Goal: Information Seeking & Learning: Learn about a topic

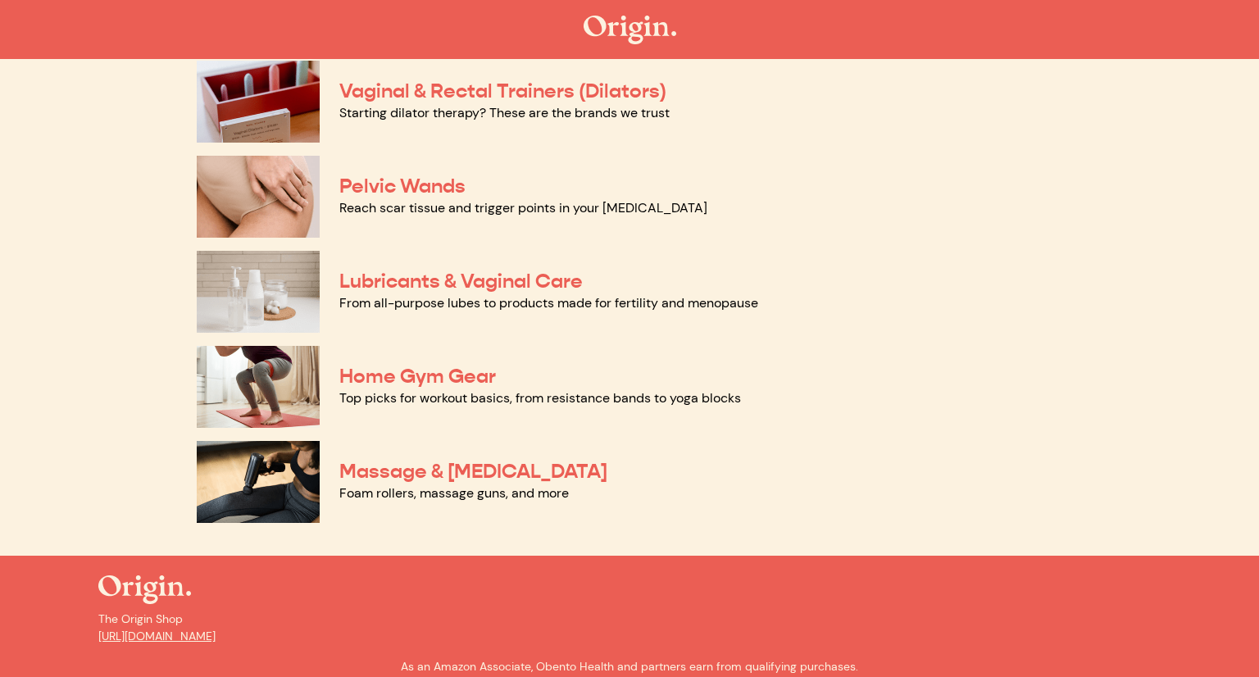
scroll to position [747, 0]
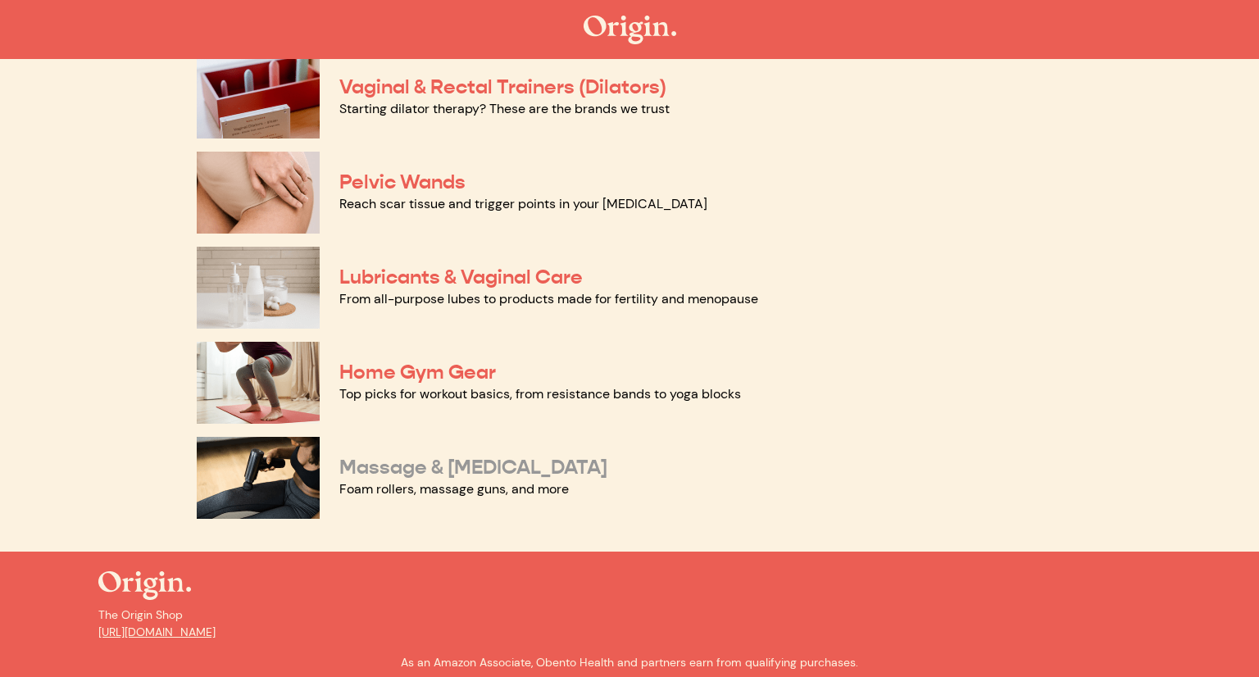
click at [533, 468] on link "Massage & Myofascial Release" at bounding box center [473, 467] width 268 height 25
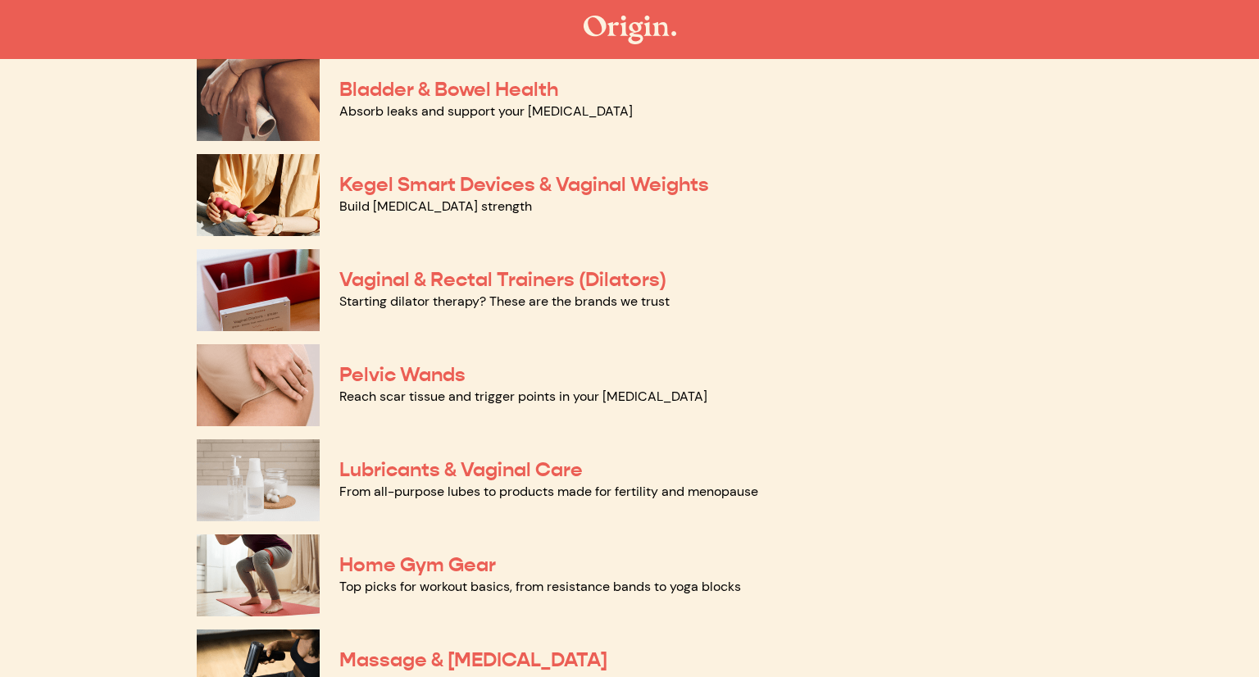
scroll to position [551, 0]
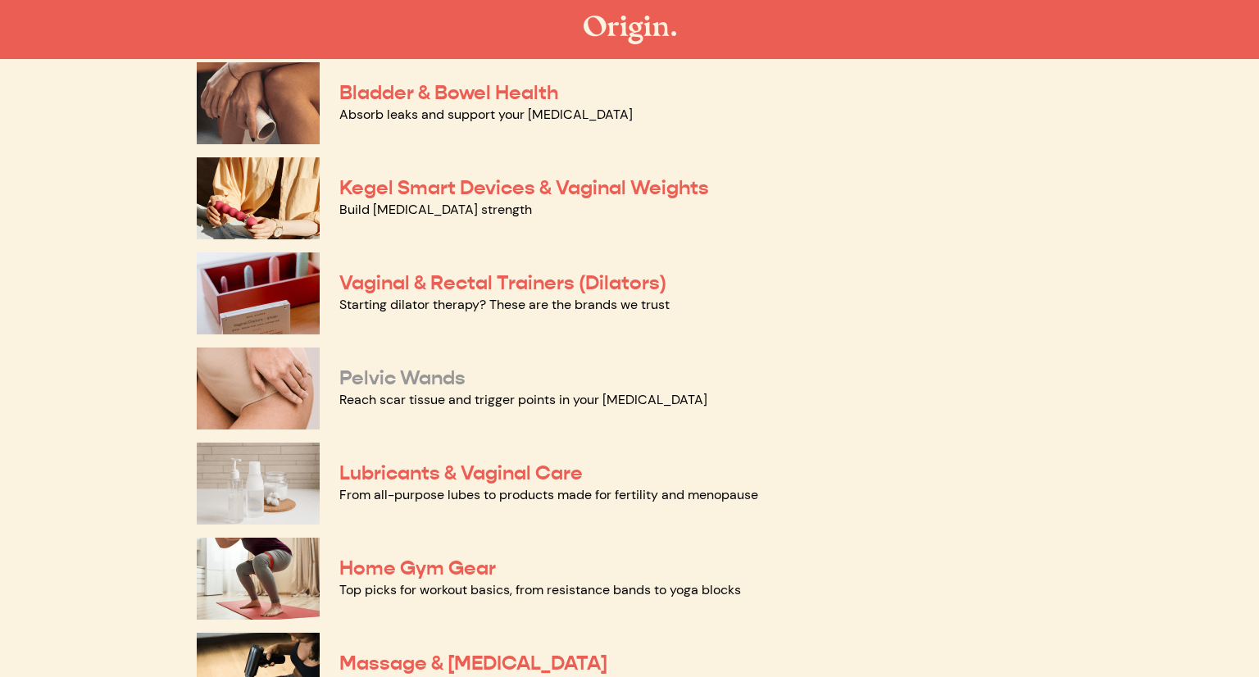
click at [379, 384] on link "Pelvic Wands" at bounding box center [402, 378] width 126 height 25
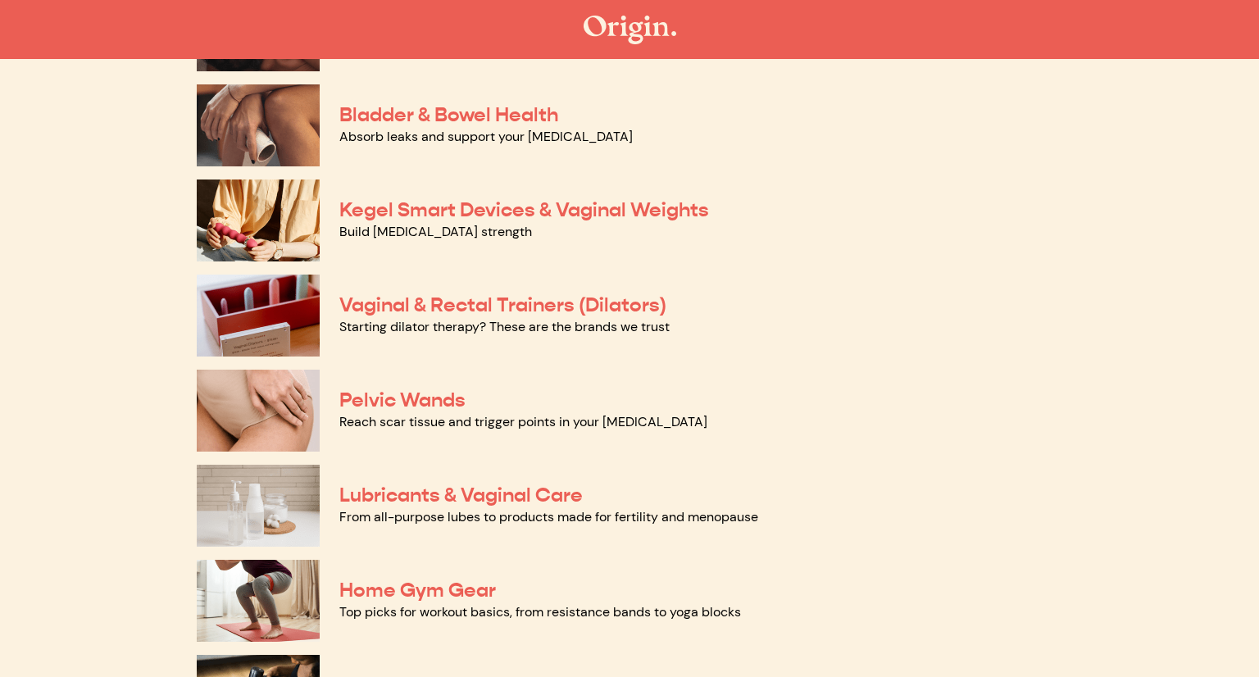
scroll to position [520, 0]
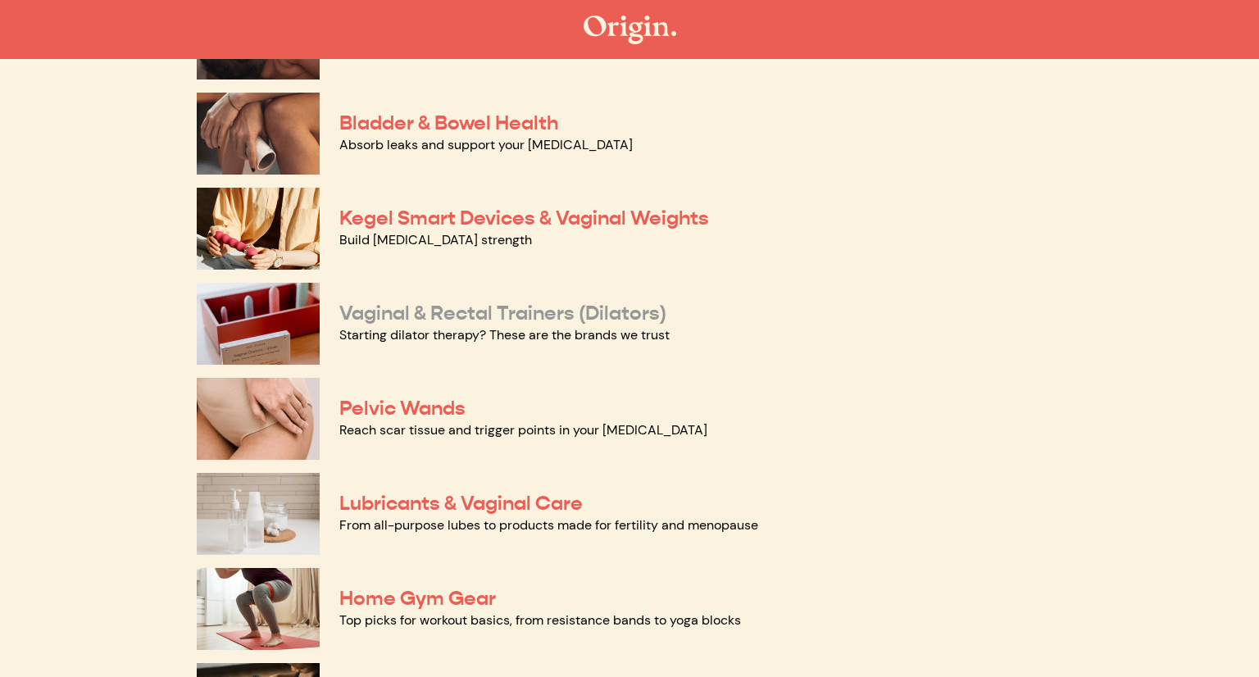
click at [405, 321] on link "Vaginal & Rectal Trainers (Dilators)" at bounding box center [502, 313] width 327 height 25
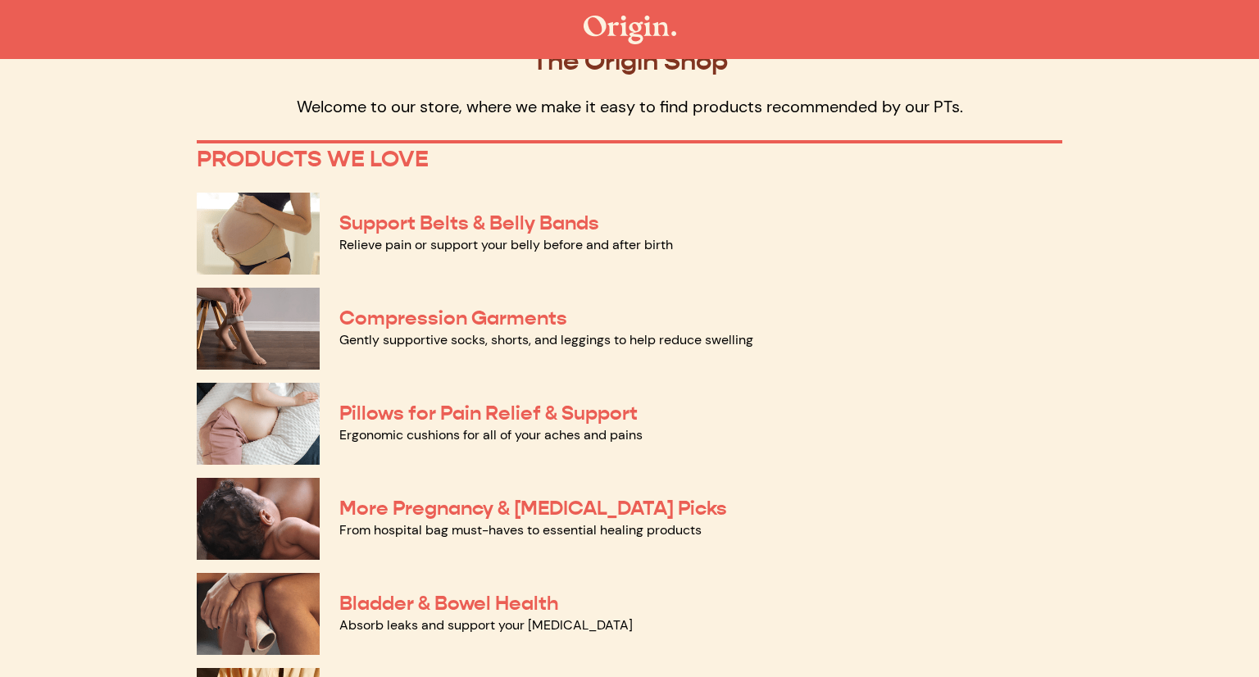
scroll to position [37, 0]
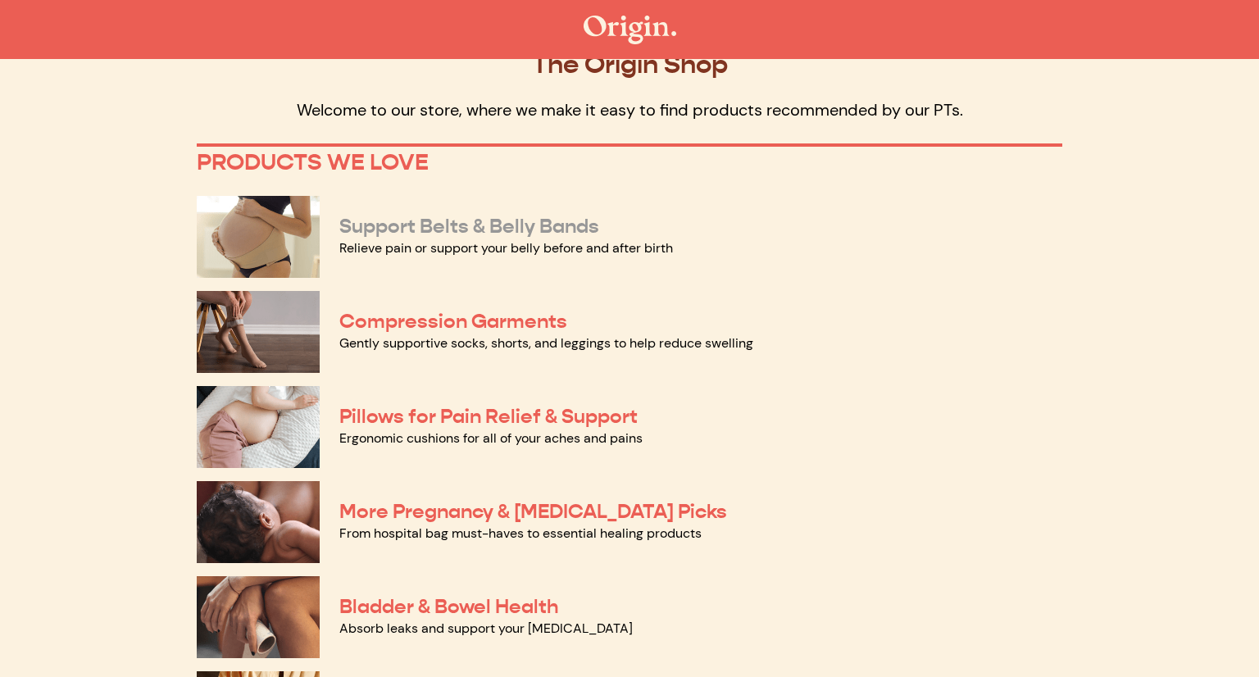
click at [370, 222] on link "Support Belts & Belly Bands" at bounding box center [469, 226] width 260 height 25
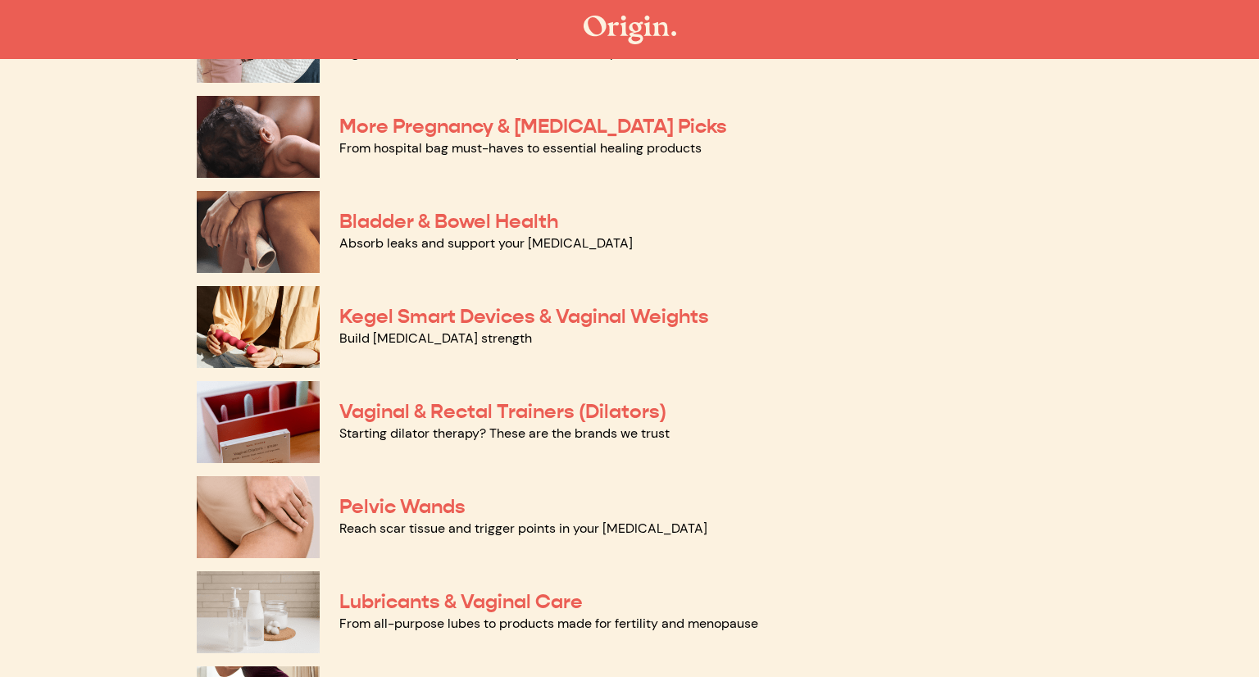
scroll to position [424, 0]
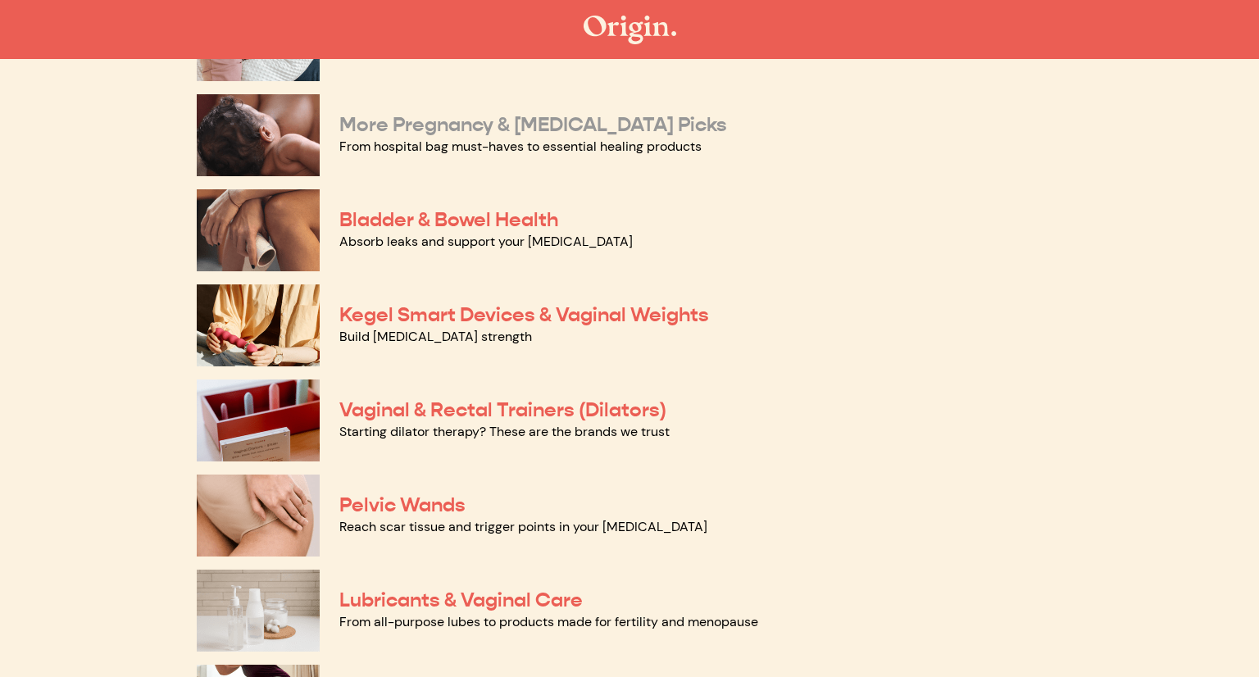
click at [405, 123] on link "More Pregnancy & Postpartum Picks" at bounding box center [533, 124] width 388 height 25
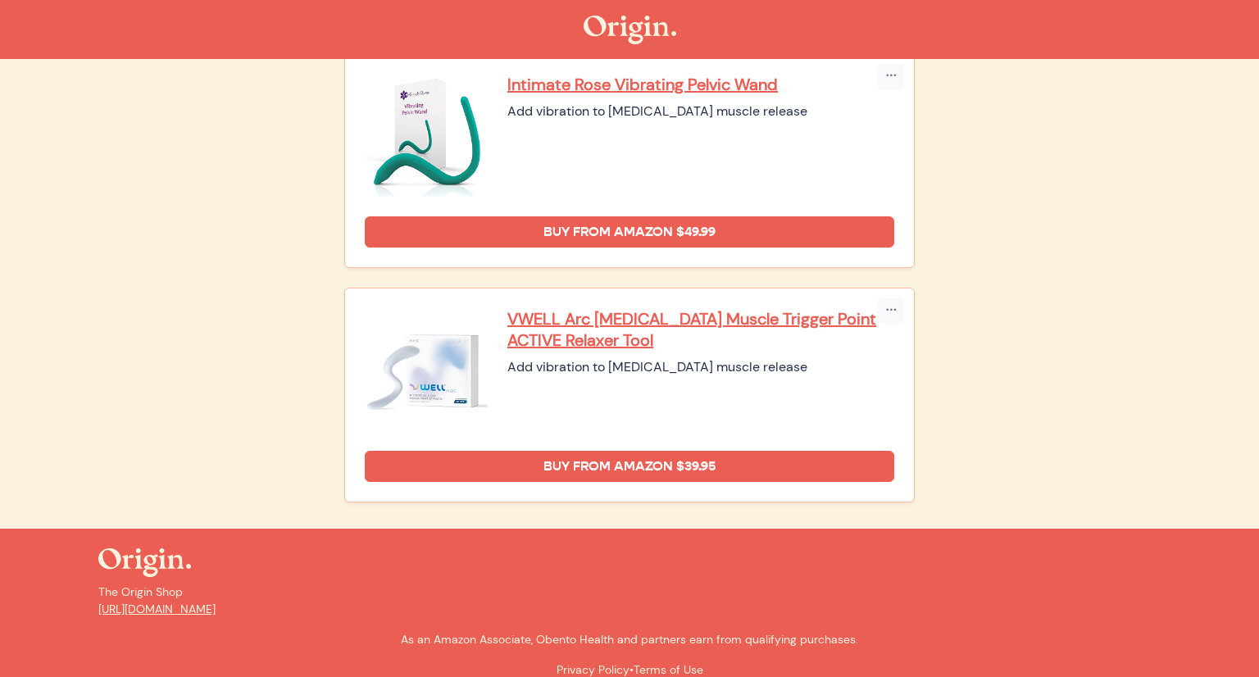
scroll to position [668, 0]
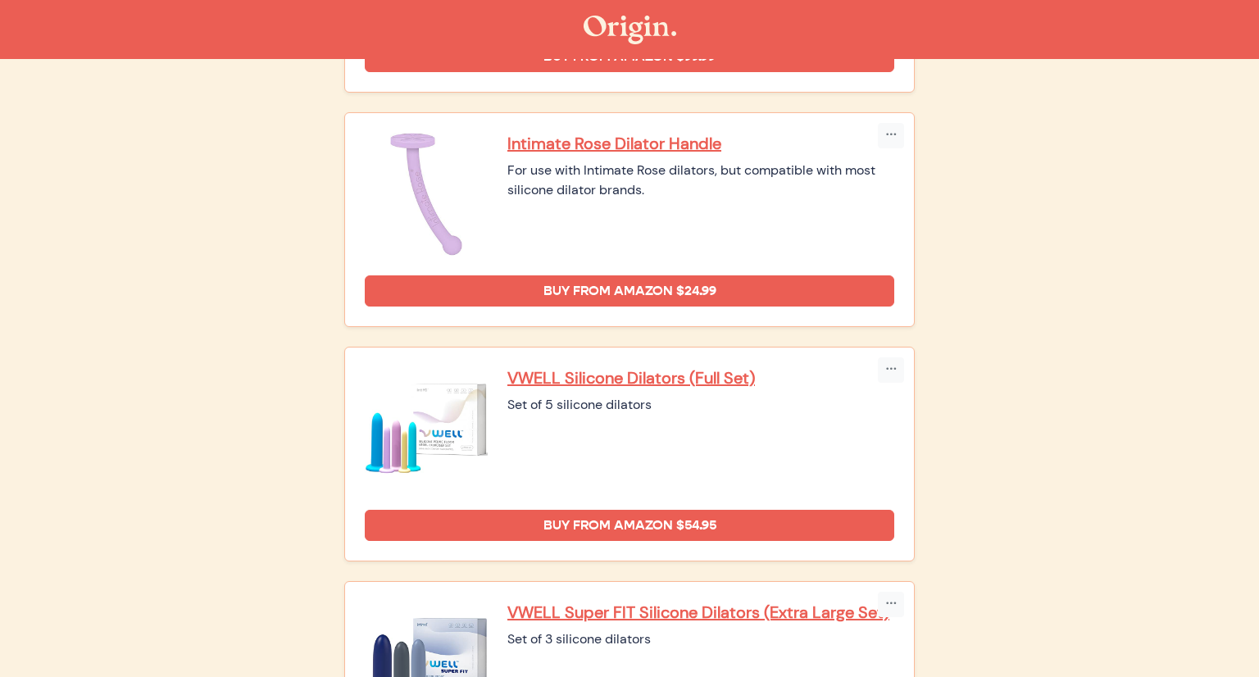
scroll to position [1046, 0]
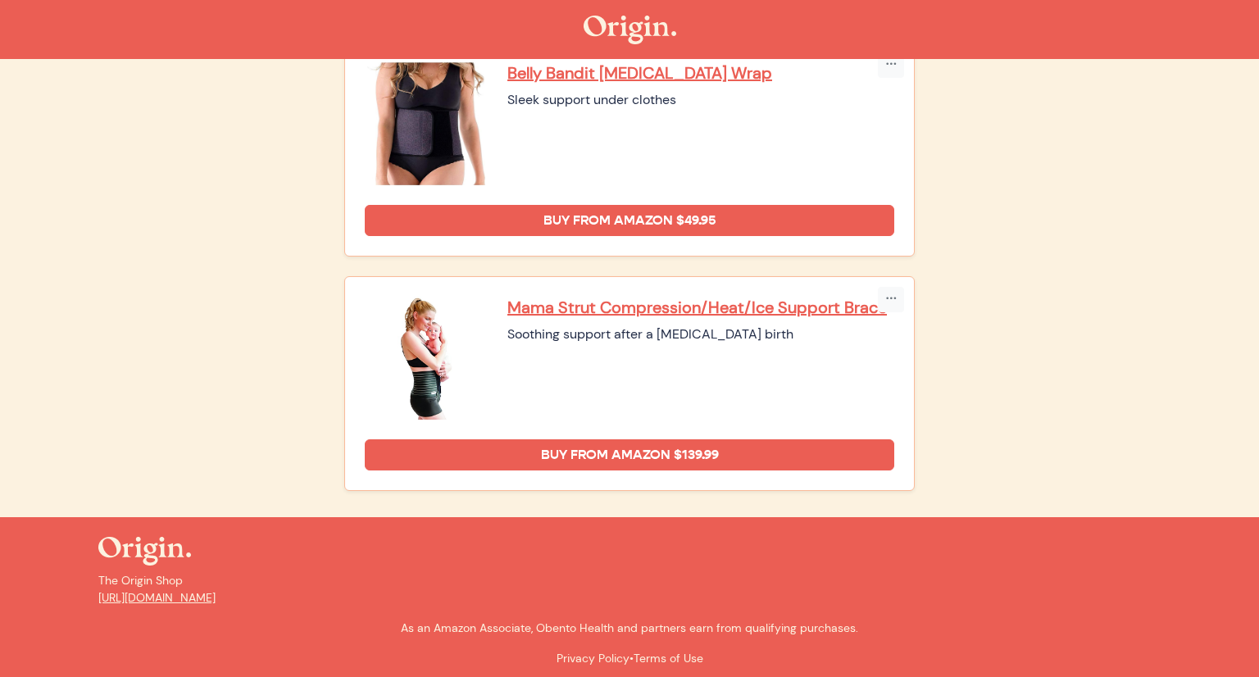
scroll to position [1156, 0]
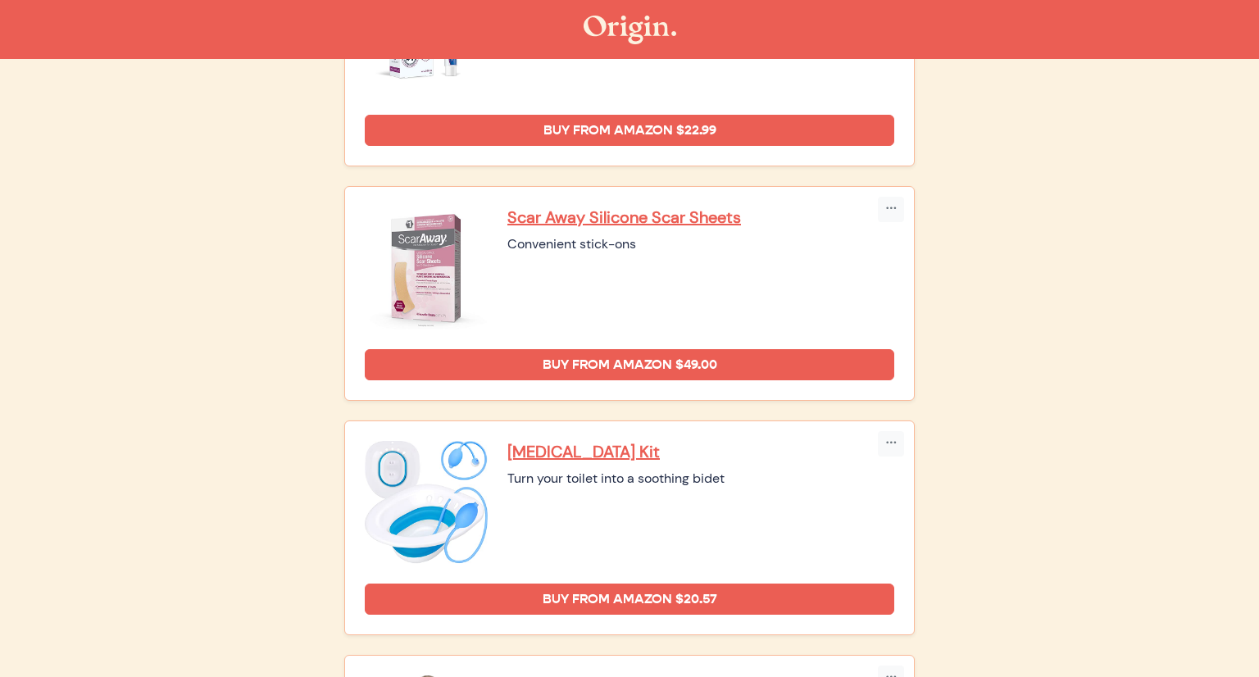
scroll to position [3494, 0]
